Goal: Transaction & Acquisition: Purchase product/service

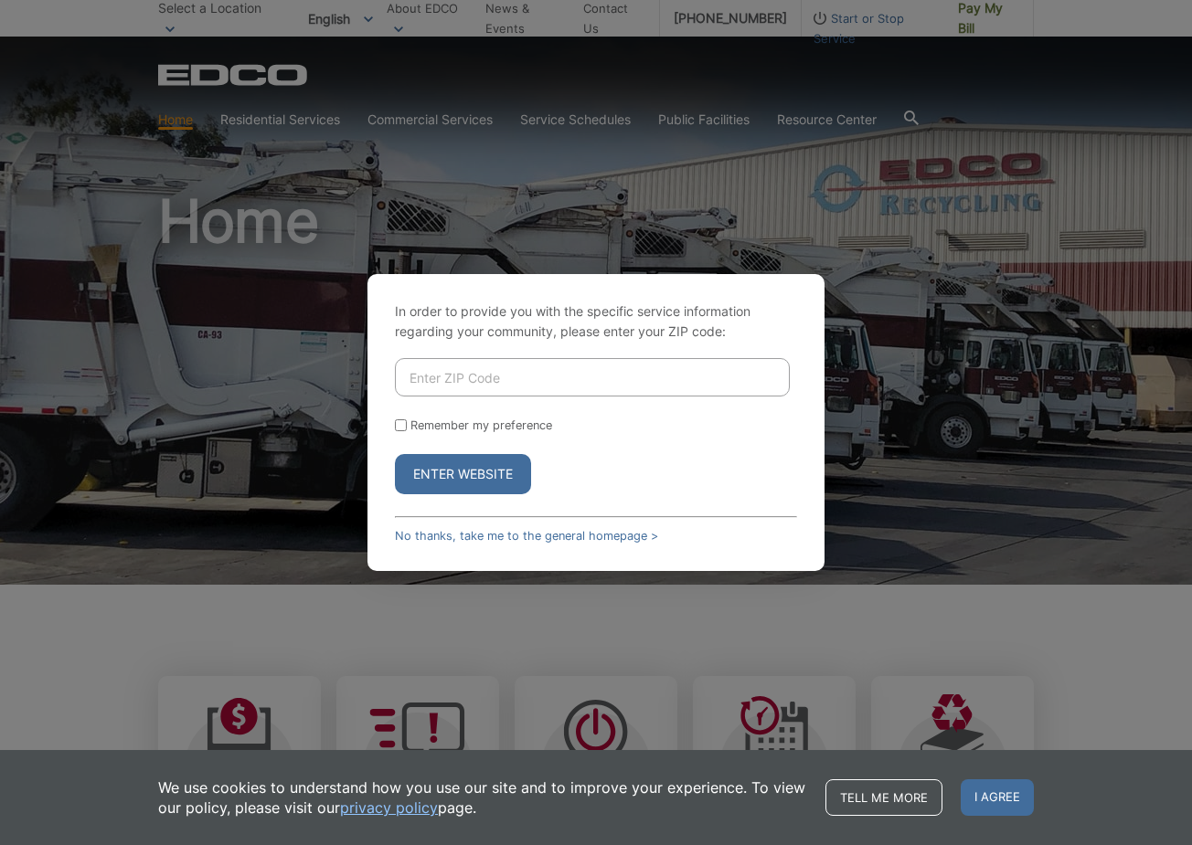
click at [593, 374] on input "Enter ZIP Code" at bounding box center [592, 377] width 395 height 38
type input "92821"
drag, startPoint x: 425, startPoint y: 377, endPoint x: 305, endPoint y: 370, distance: 119.9
click at [305, 372] on div "In order to provide you with the specific service information regarding your co…" at bounding box center [596, 422] width 1192 height 845
click at [907, 385] on div "In order to provide you with the specific service information regarding your co…" at bounding box center [596, 422] width 1192 height 845
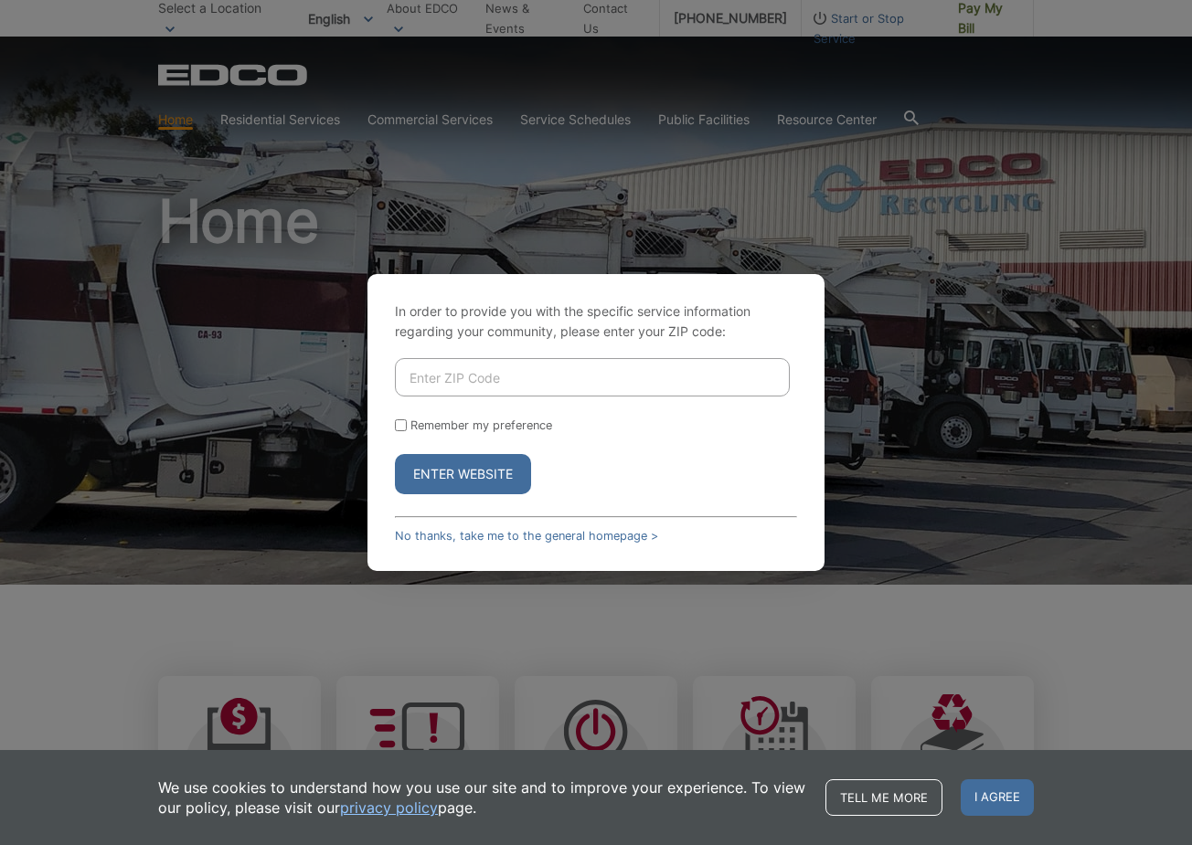
click at [596, 387] on input "Enter ZIP Code" at bounding box center [592, 377] width 395 height 38
click at [567, 371] on input "Enter ZIP Code" at bounding box center [592, 377] width 395 height 38
type input "91950"
click at [395, 454] on button "Enter Website" at bounding box center [463, 474] width 136 height 40
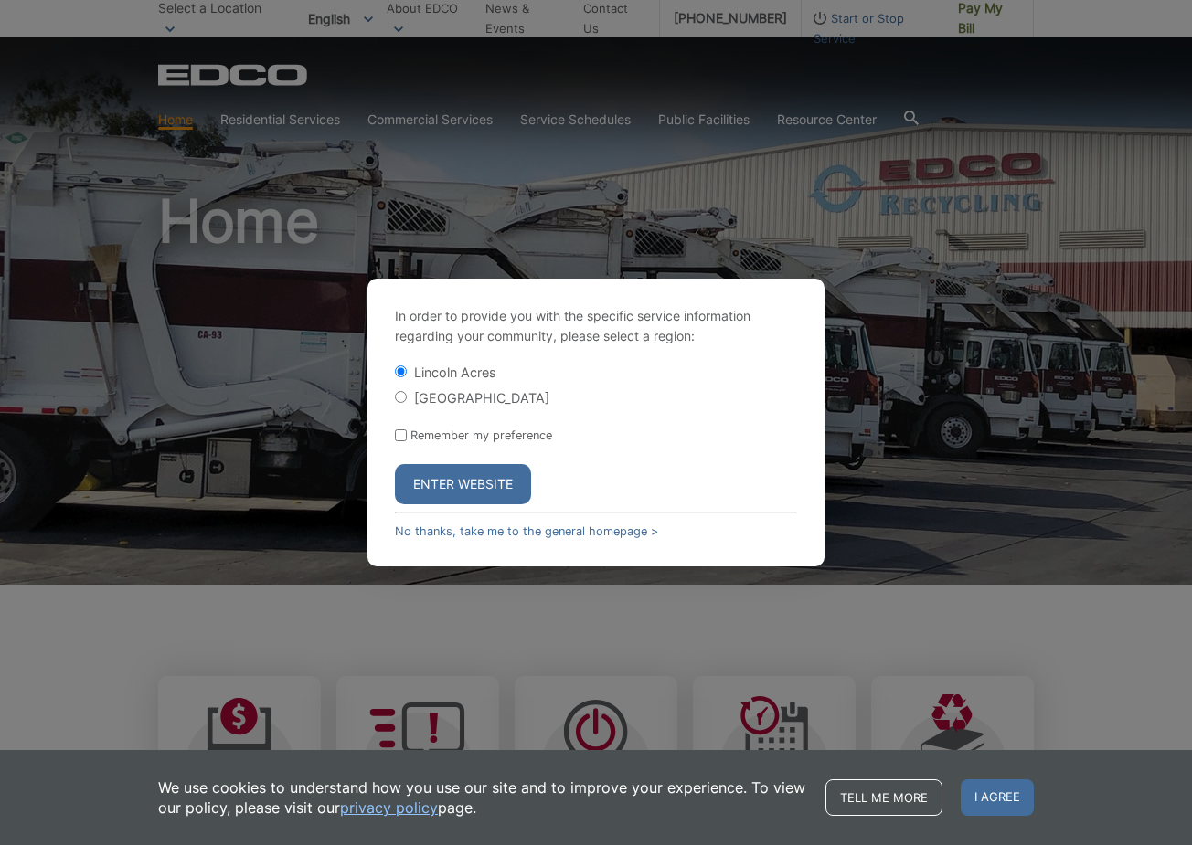
click at [468, 402] on label "[GEOGRAPHIC_DATA]" at bounding box center [481, 398] width 135 height 16
click at [407, 402] on input "[GEOGRAPHIC_DATA]" at bounding box center [401, 397] width 12 height 12
radio input "true"
click at [509, 477] on button "Enter Website" at bounding box center [463, 484] width 136 height 40
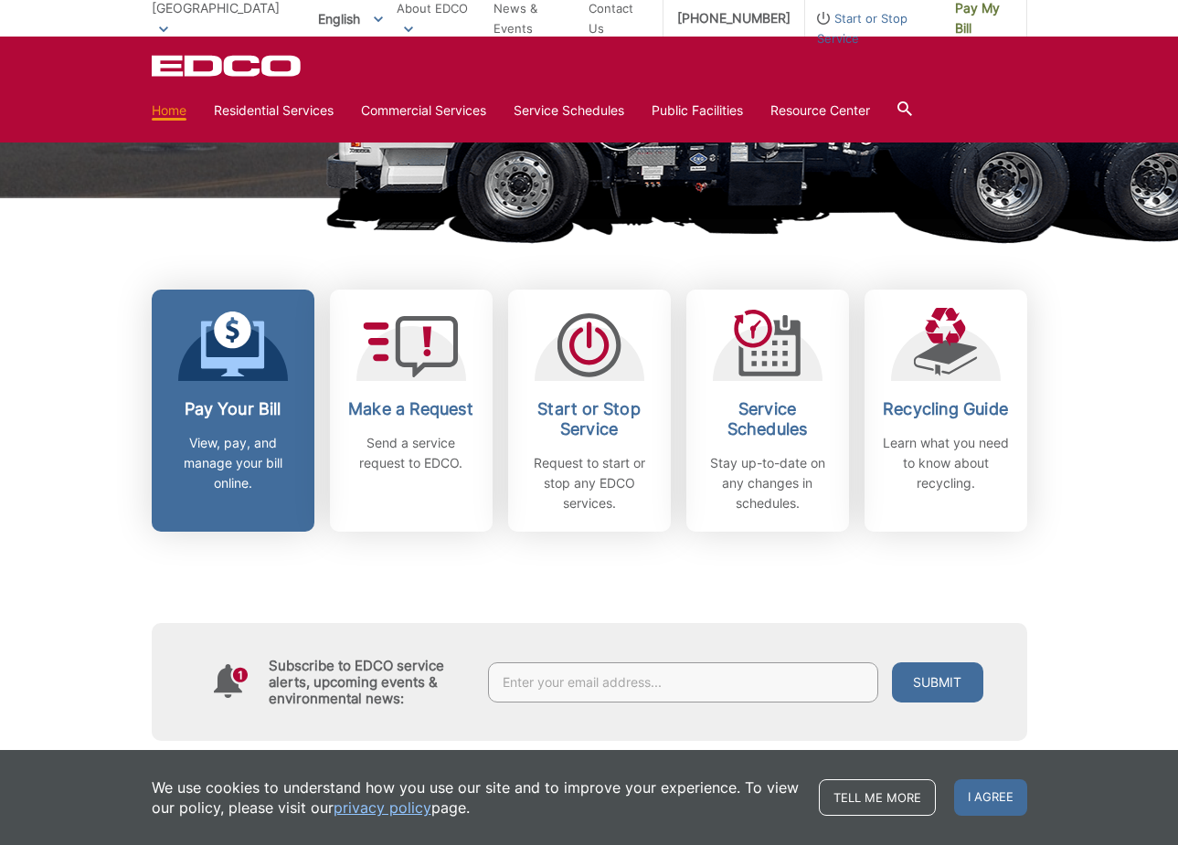
scroll to position [366, 0]
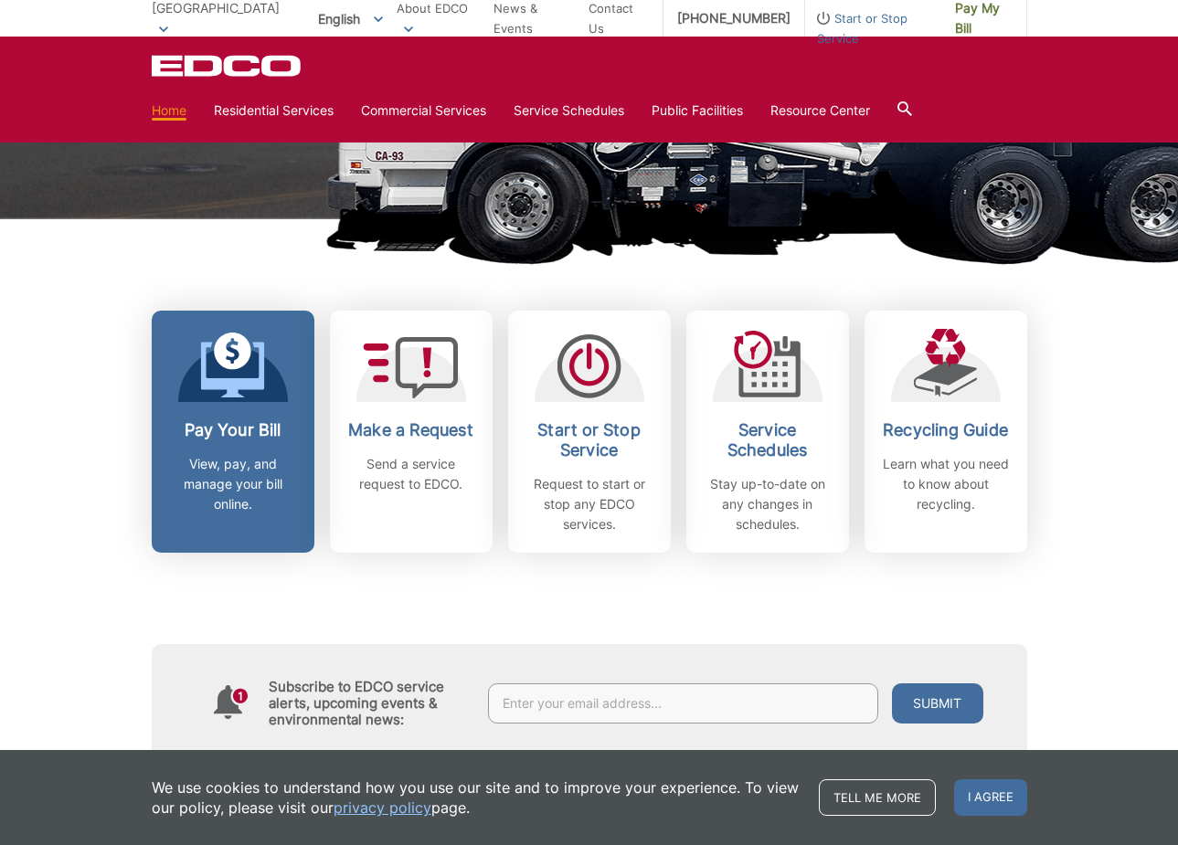
click at [255, 427] on h2 "Pay Your Bill" at bounding box center [232, 430] width 135 height 20
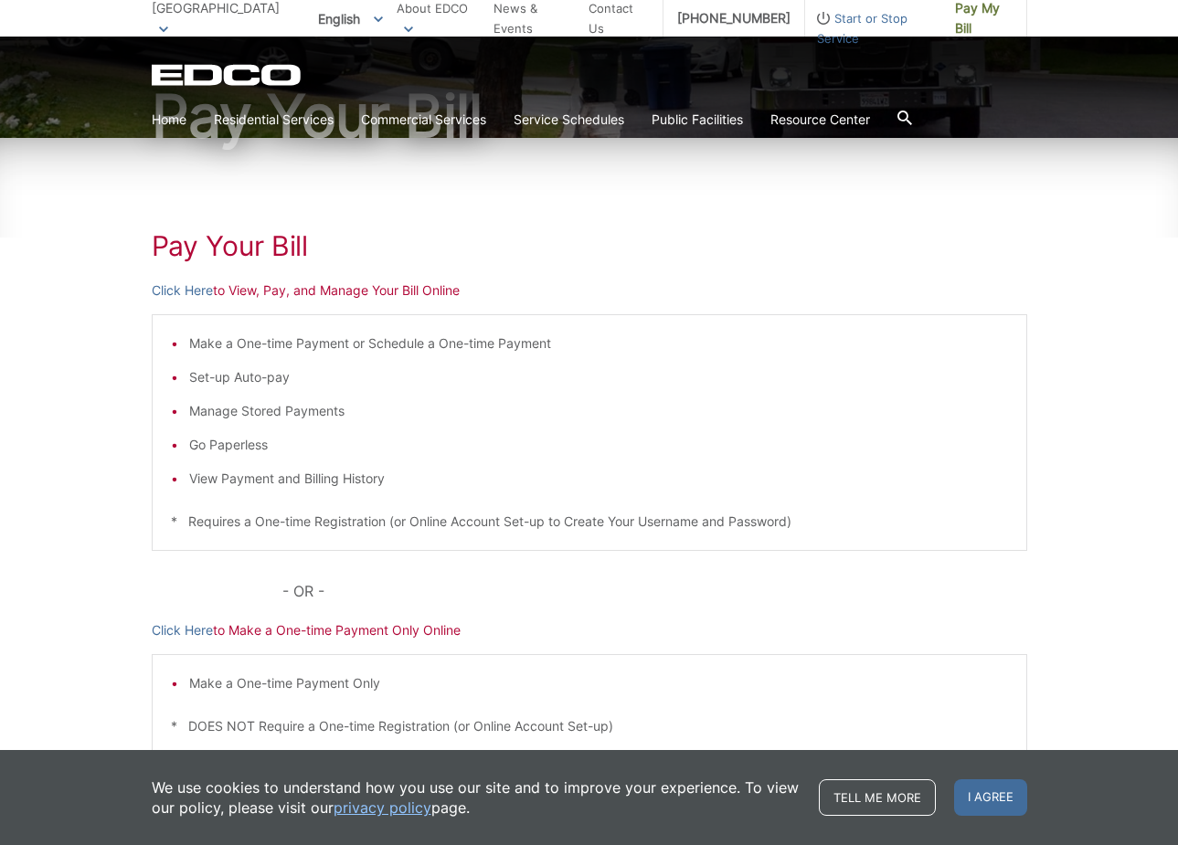
scroll to position [183, 0]
click at [193, 287] on link "Click Here" at bounding box center [182, 290] width 61 height 20
